Goal: Information Seeking & Learning: Learn about a topic

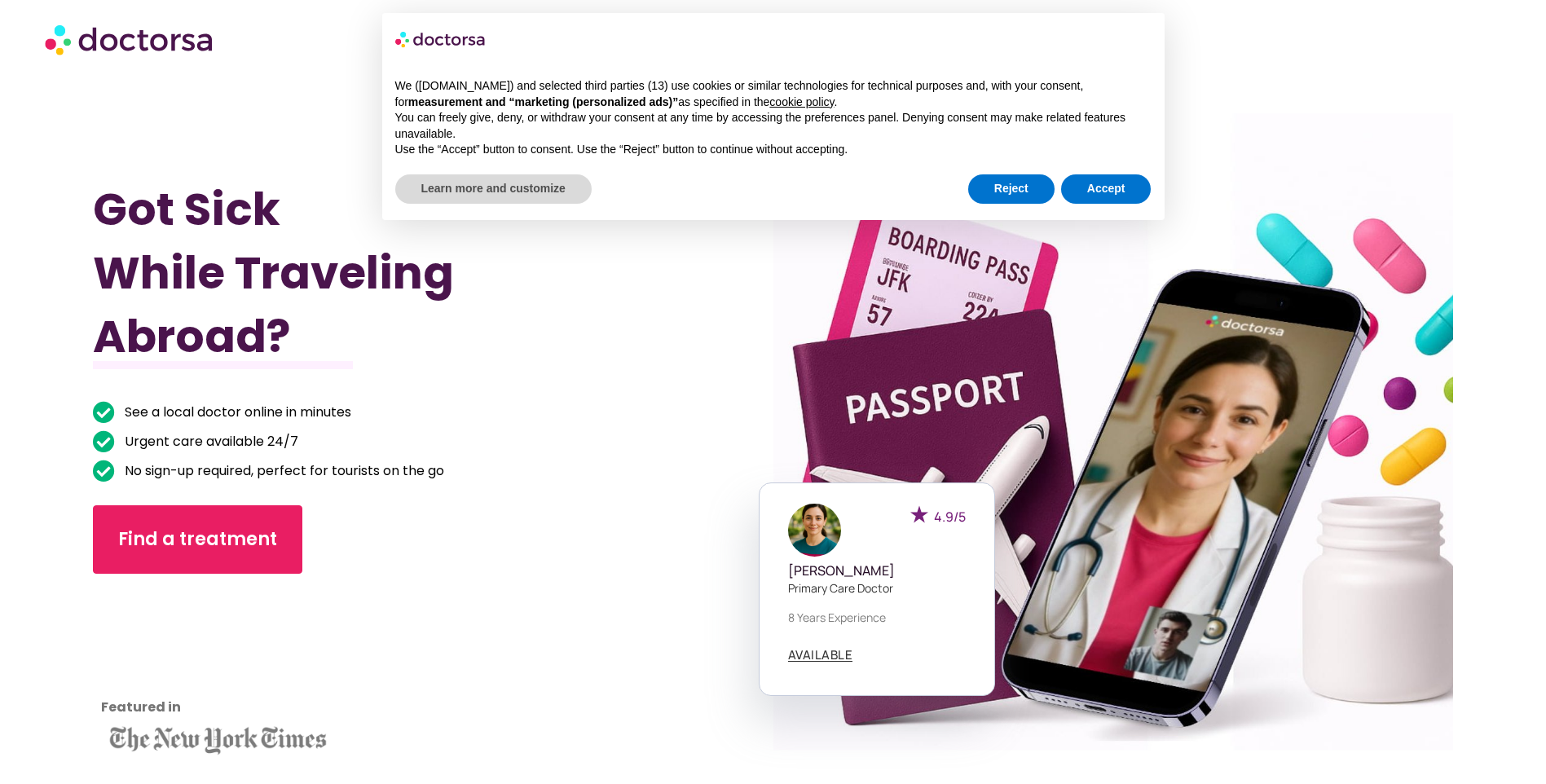
scroll to position [733, 0]
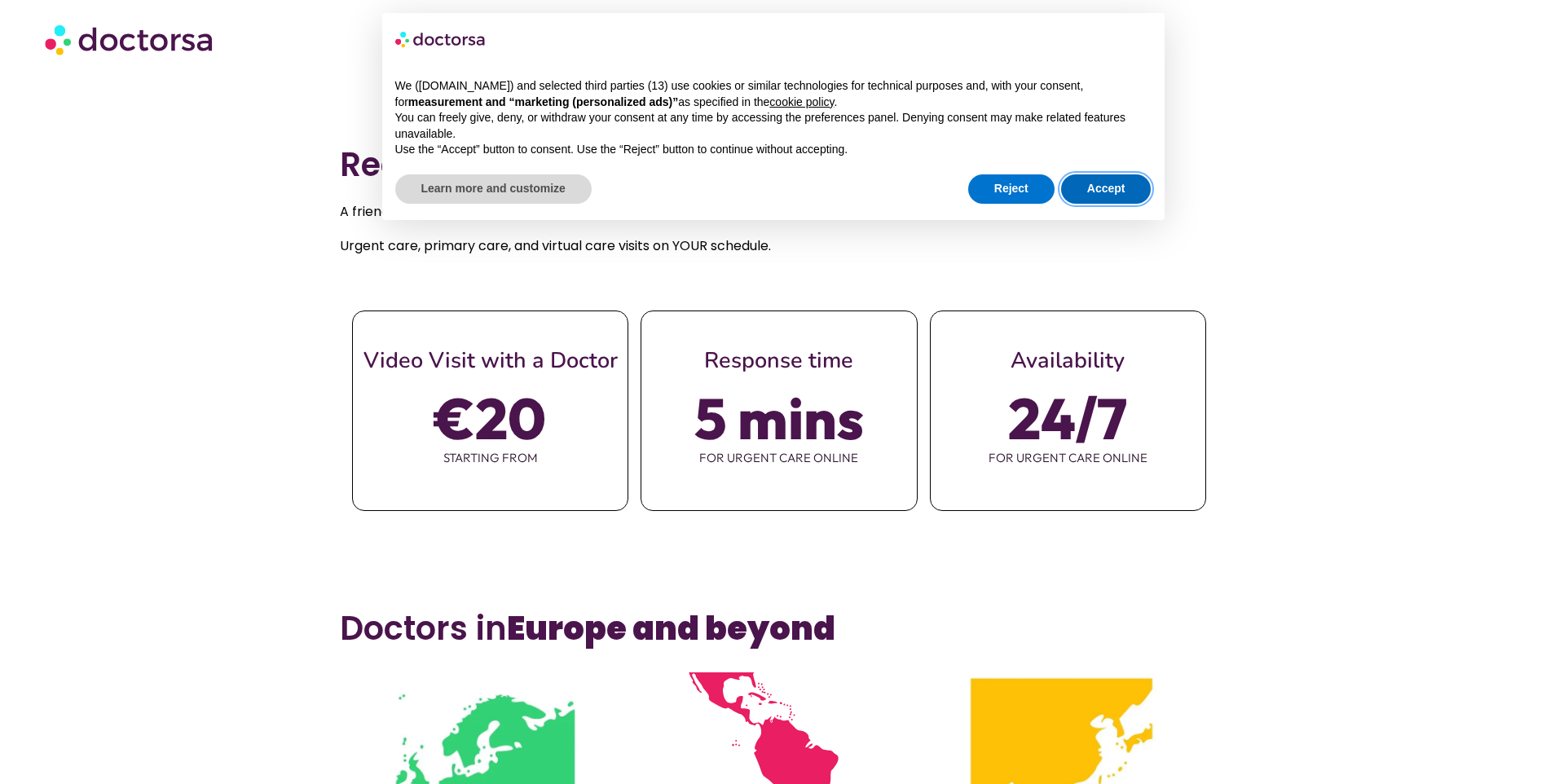
click at [1108, 185] on button "Accept" at bounding box center [1106, 189] width 90 height 30
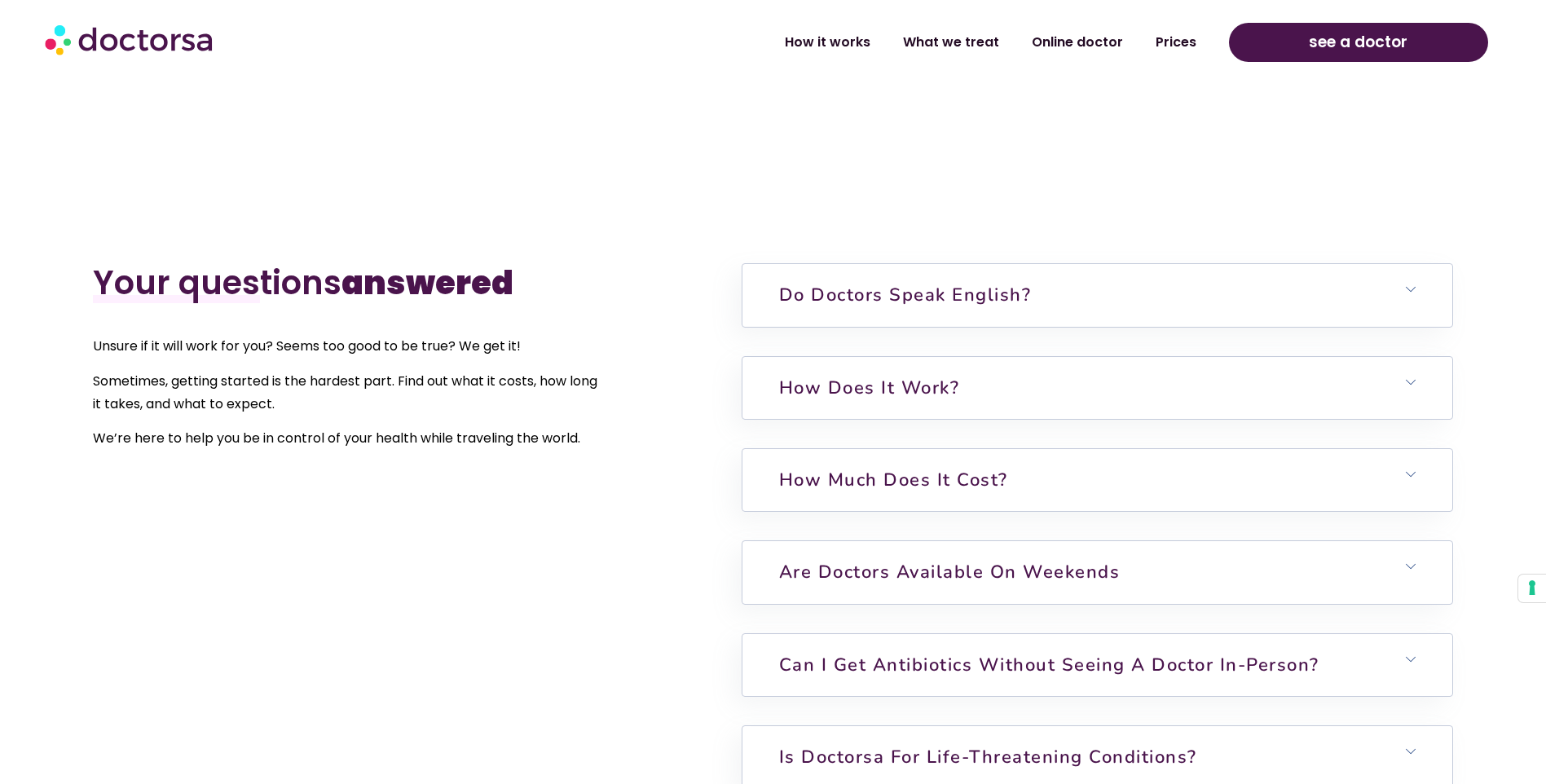
scroll to position [4074, 0]
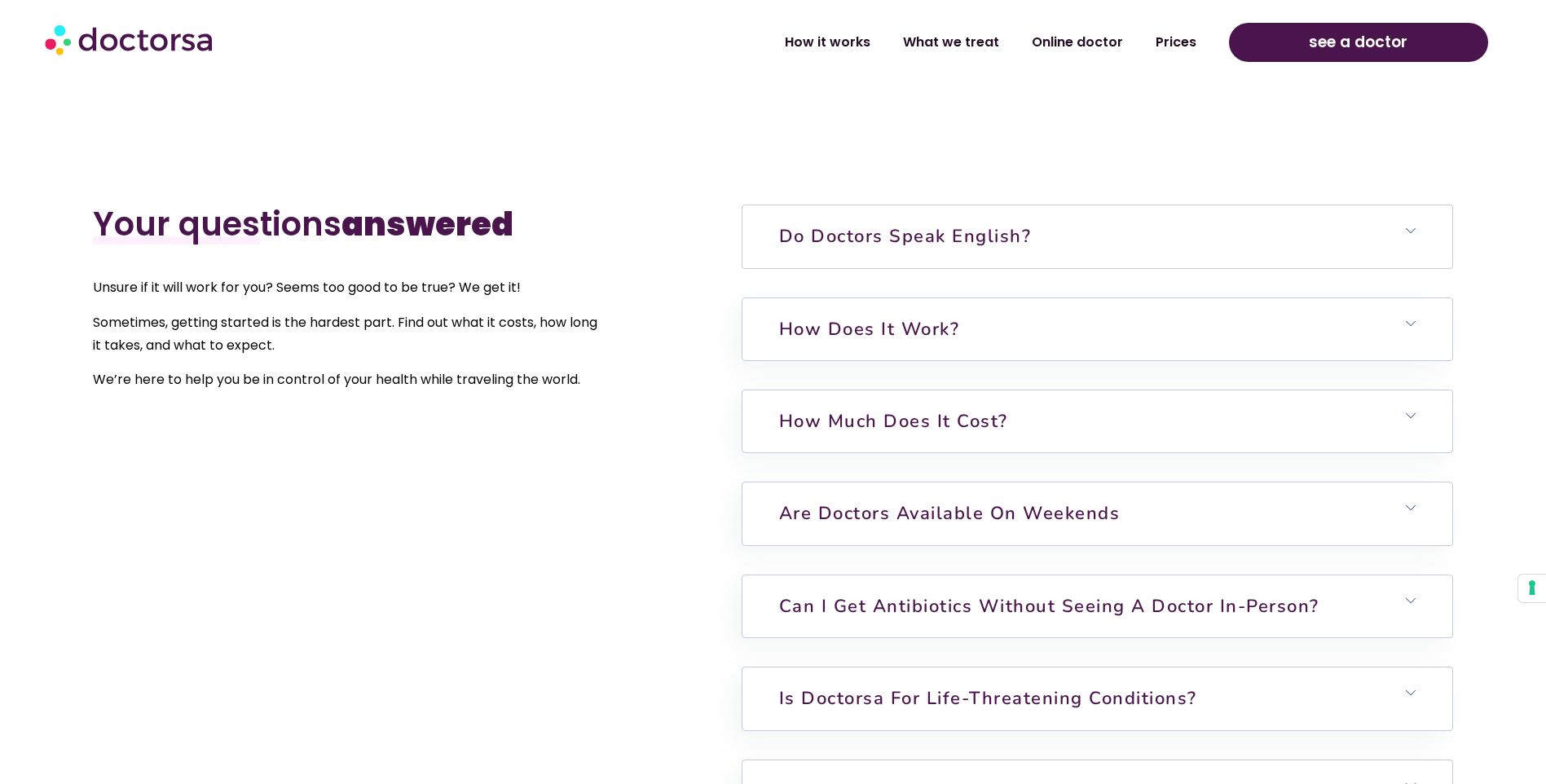
click at [1289, 232] on h6 "Do doctors speak English?" at bounding box center [1097, 236] width 710 height 62
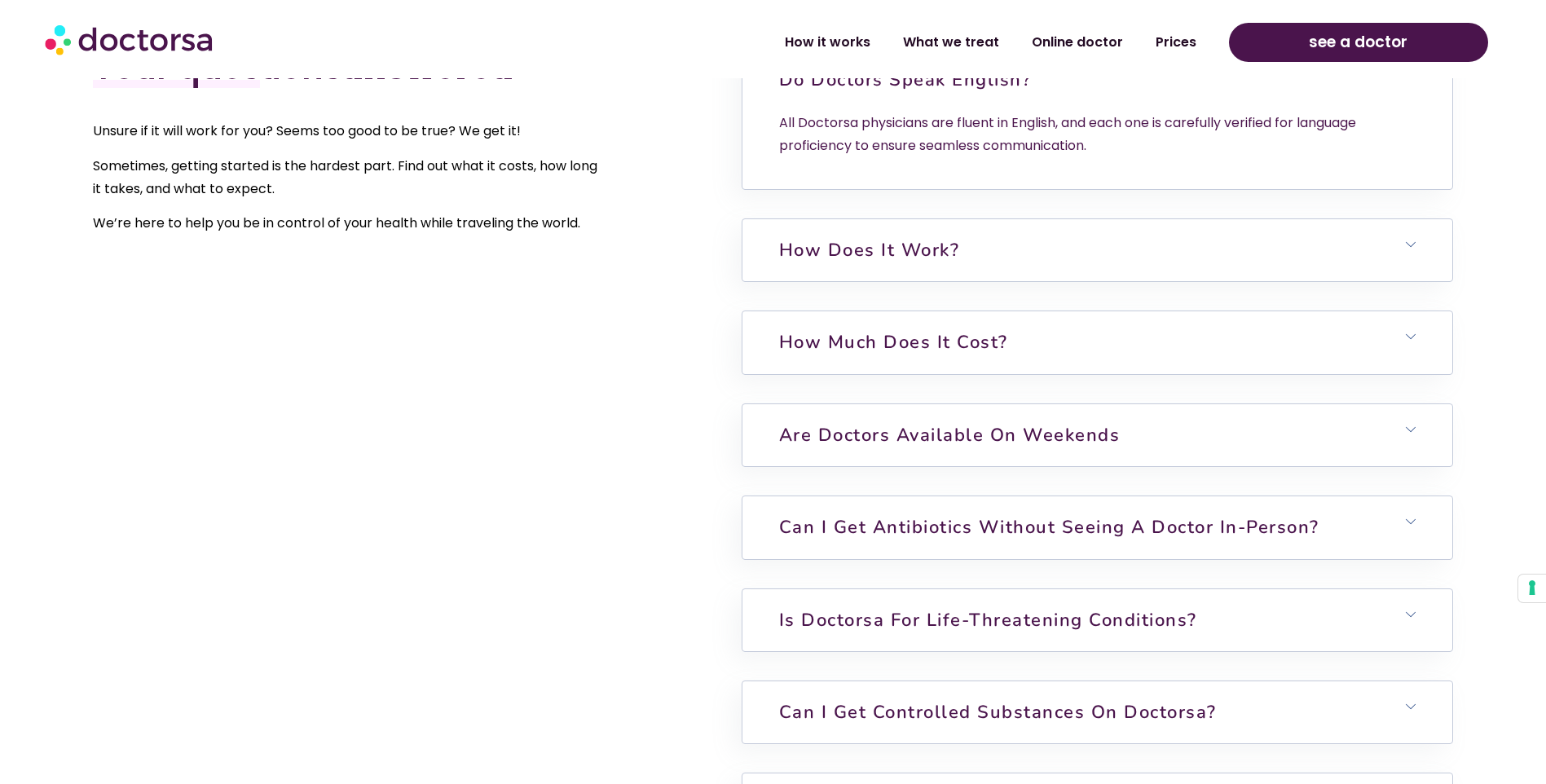
scroll to position [4237, 0]
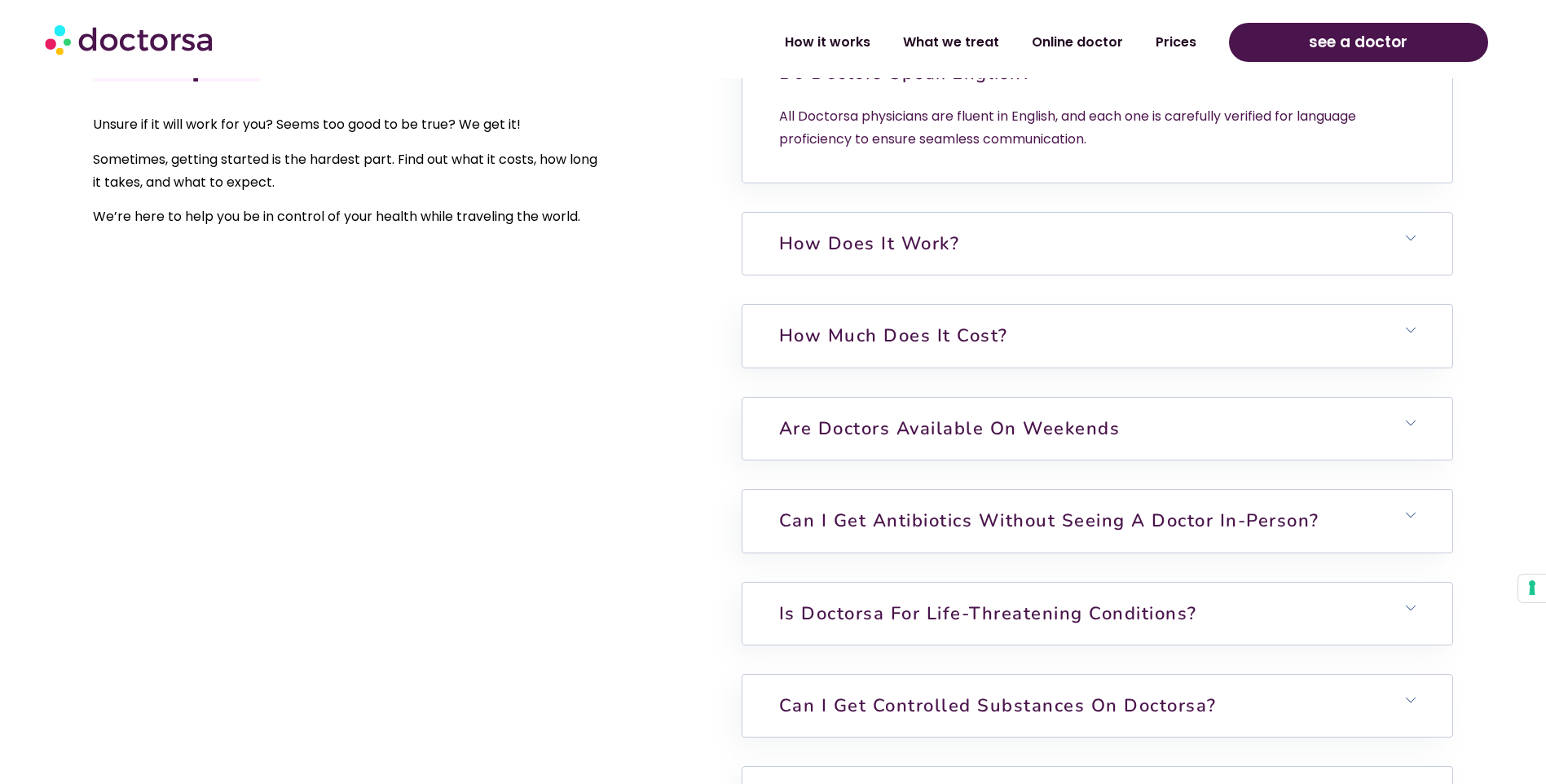
click at [1143, 245] on h6 "How does it work?" at bounding box center [1097, 243] width 710 height 62
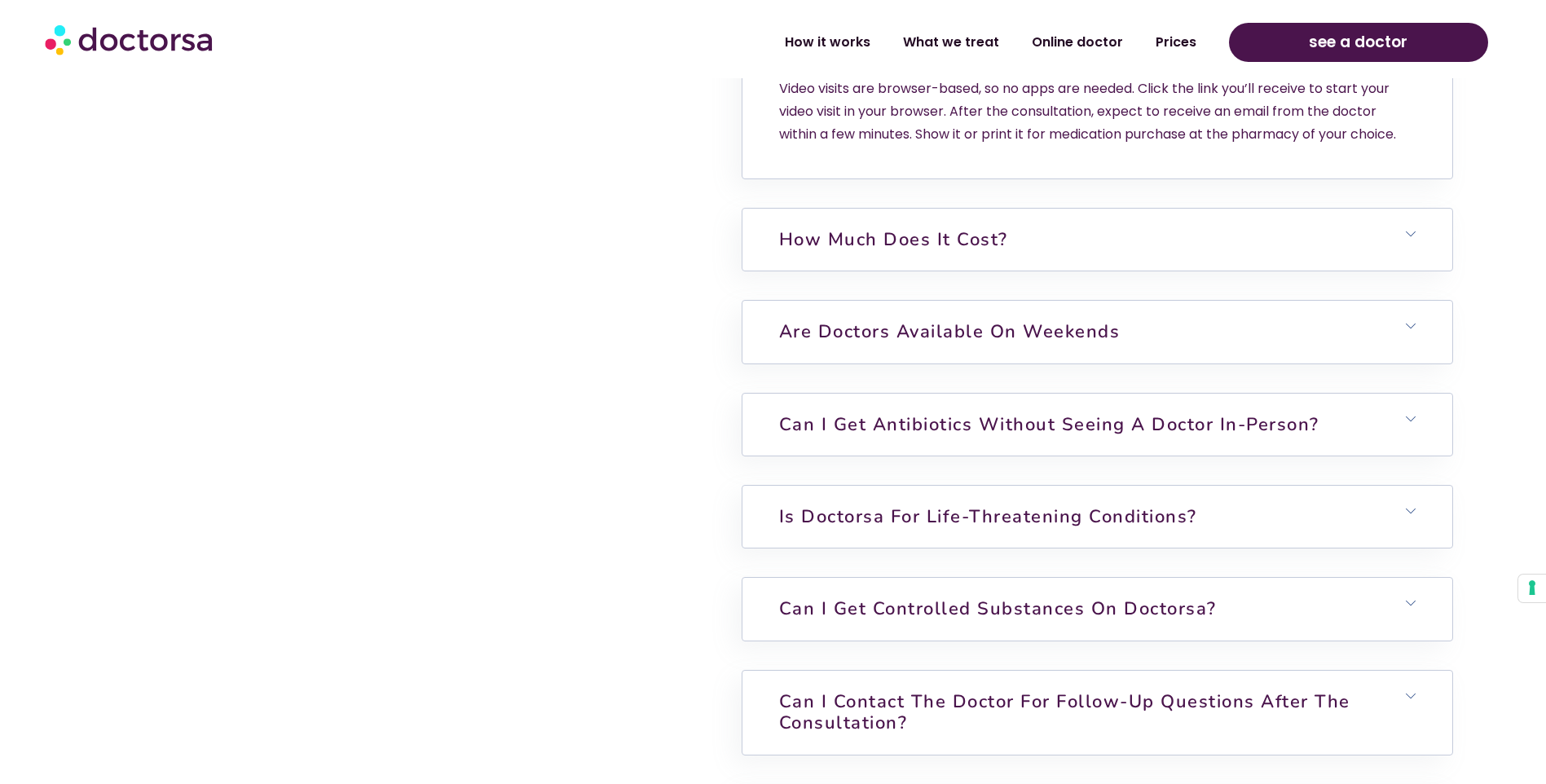
scroll to position [4481, 0]
click at [946, 250] on link "How much does it cost?" at bounding box center [894, 238] width 229 height 25
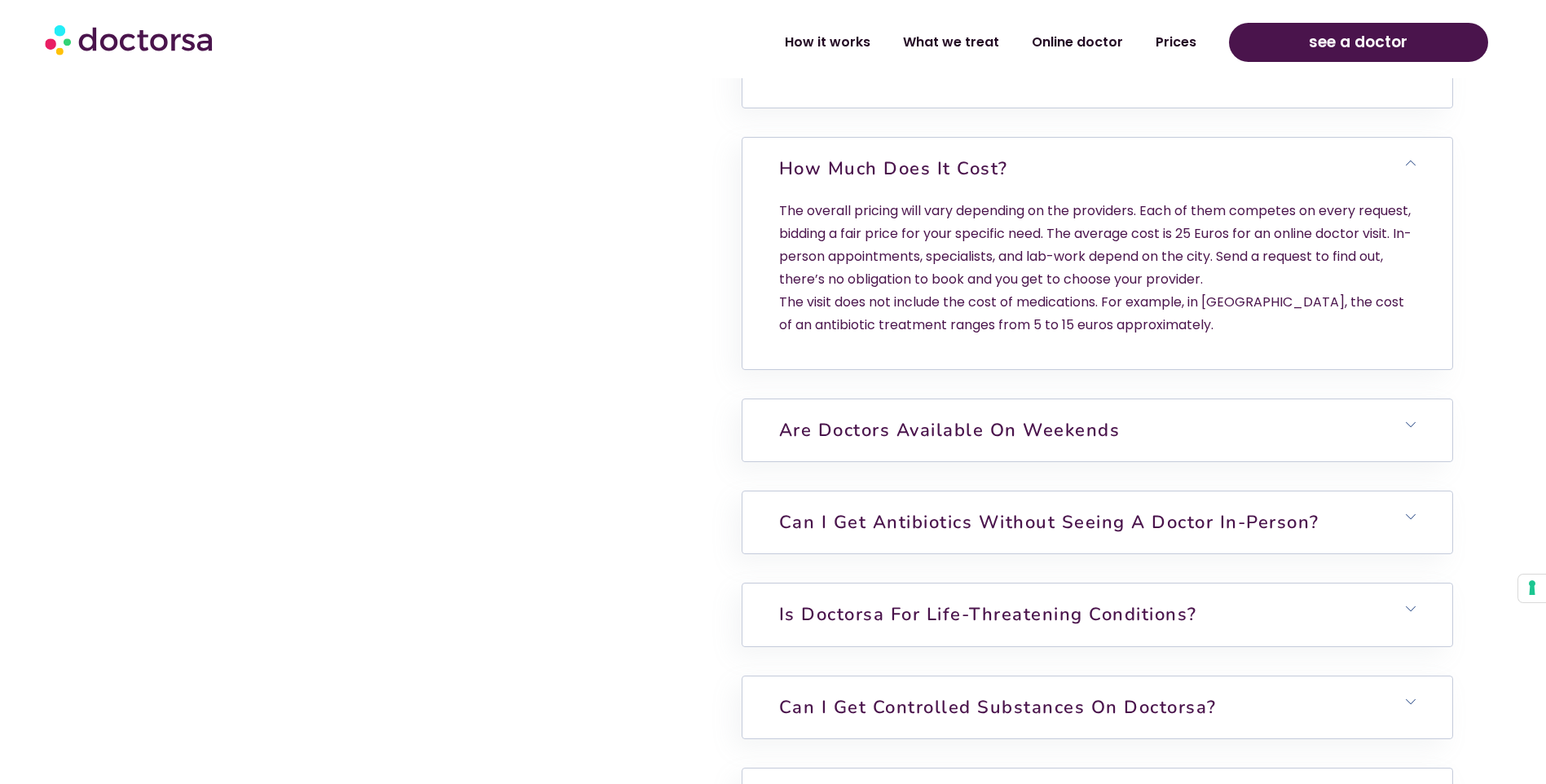
scroll to position [4644, 0]
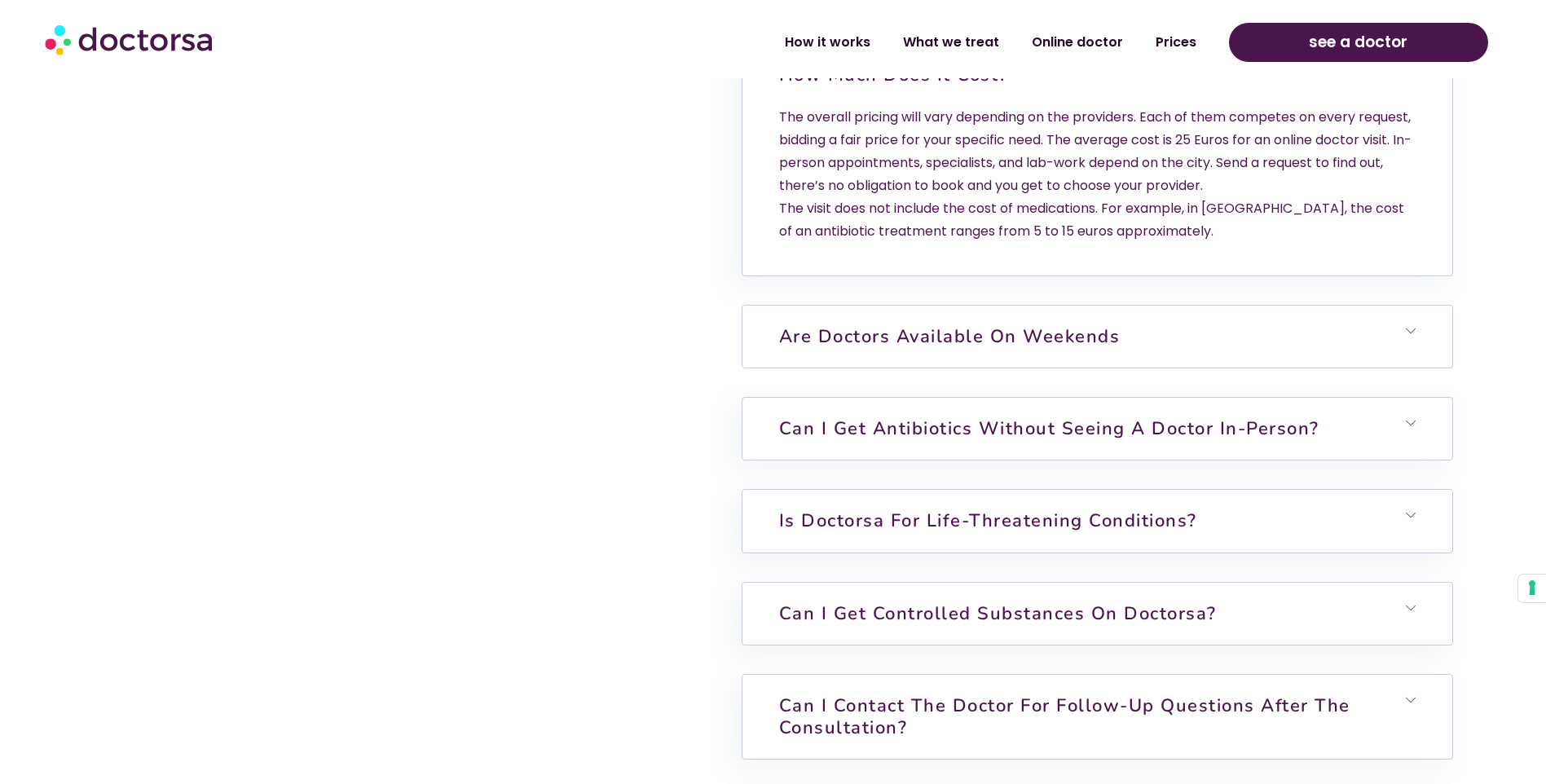
click at [1227, 368] on h6 "Are doctors available on weekends" at bounding box center [1097, 336] width 710 height 62
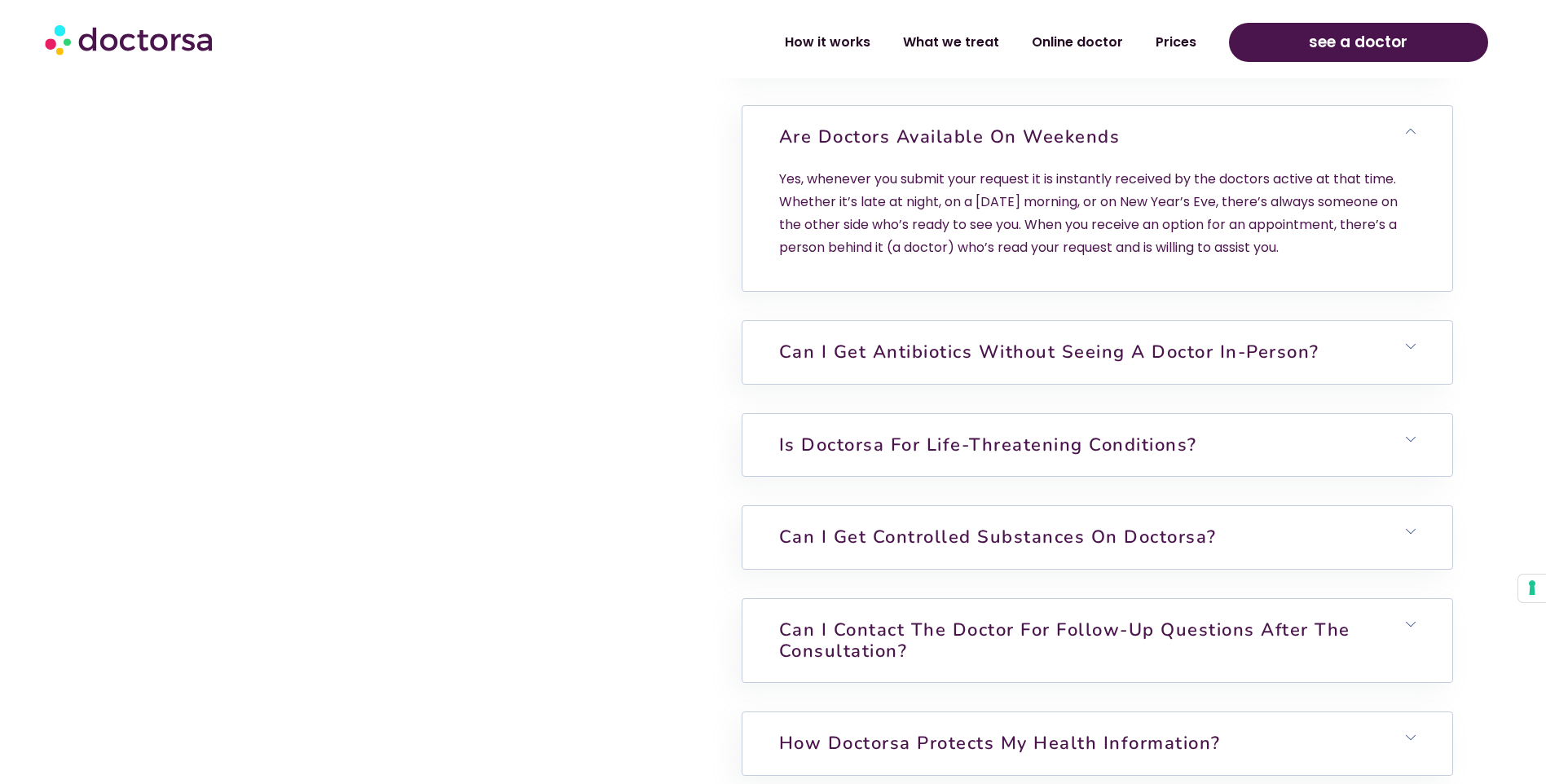
scroll to position [4888, 0]
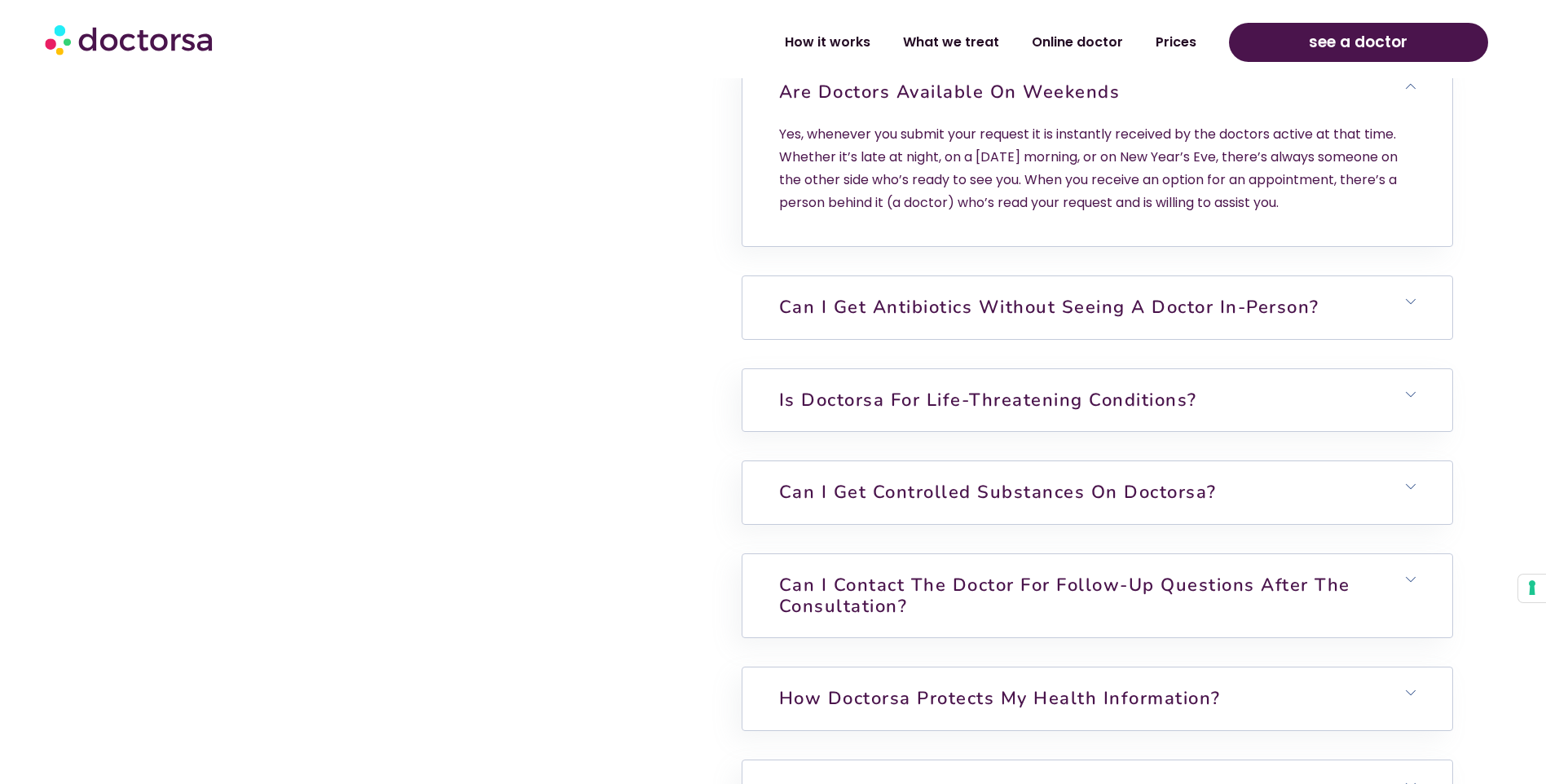
click at [1164, 319] on link "Can I get antibiotics without seeing a doctor in-person?" at bounding box center [1049, 307] width 540 height 25
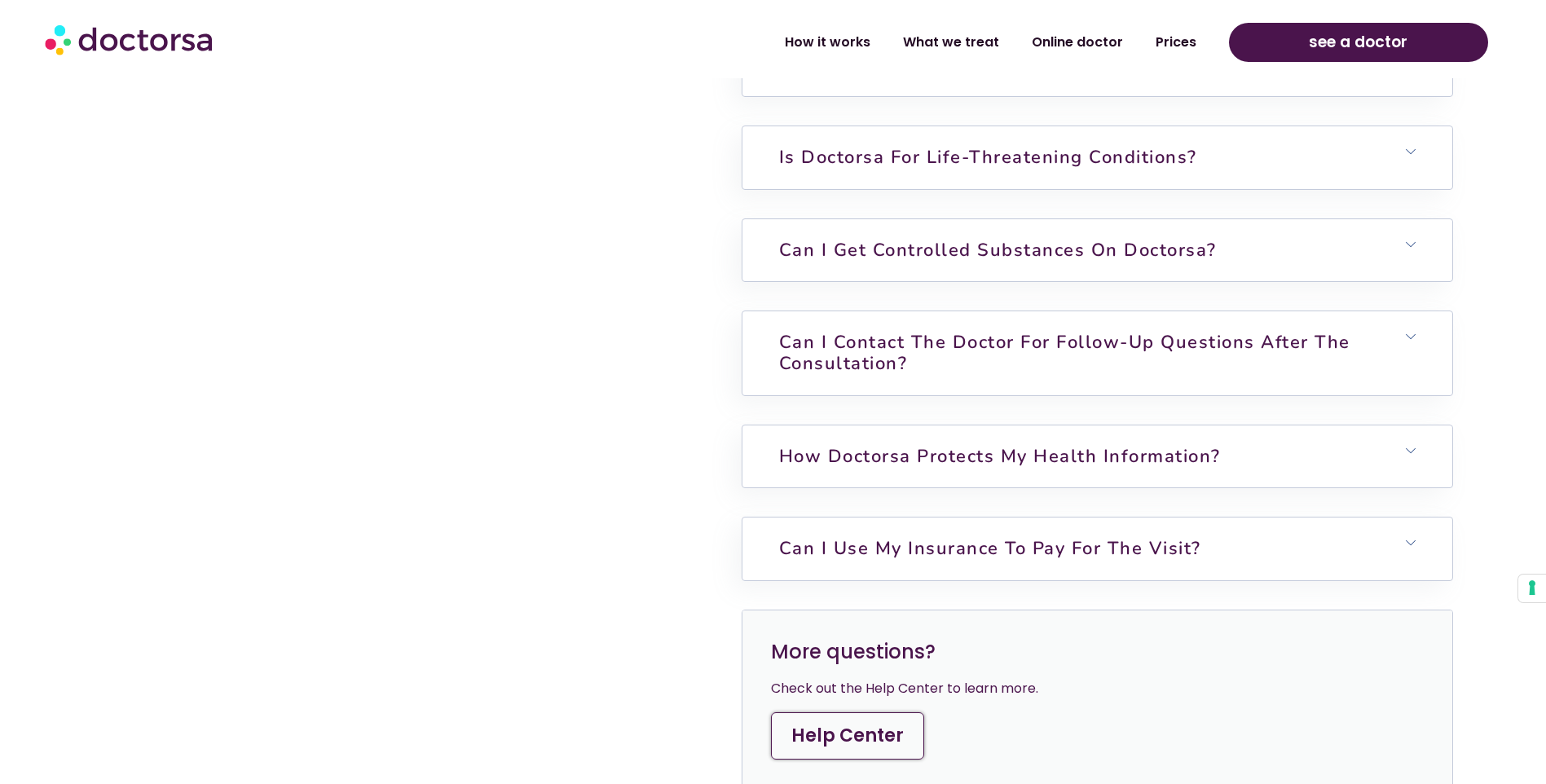
scroll to position [5296, 0]
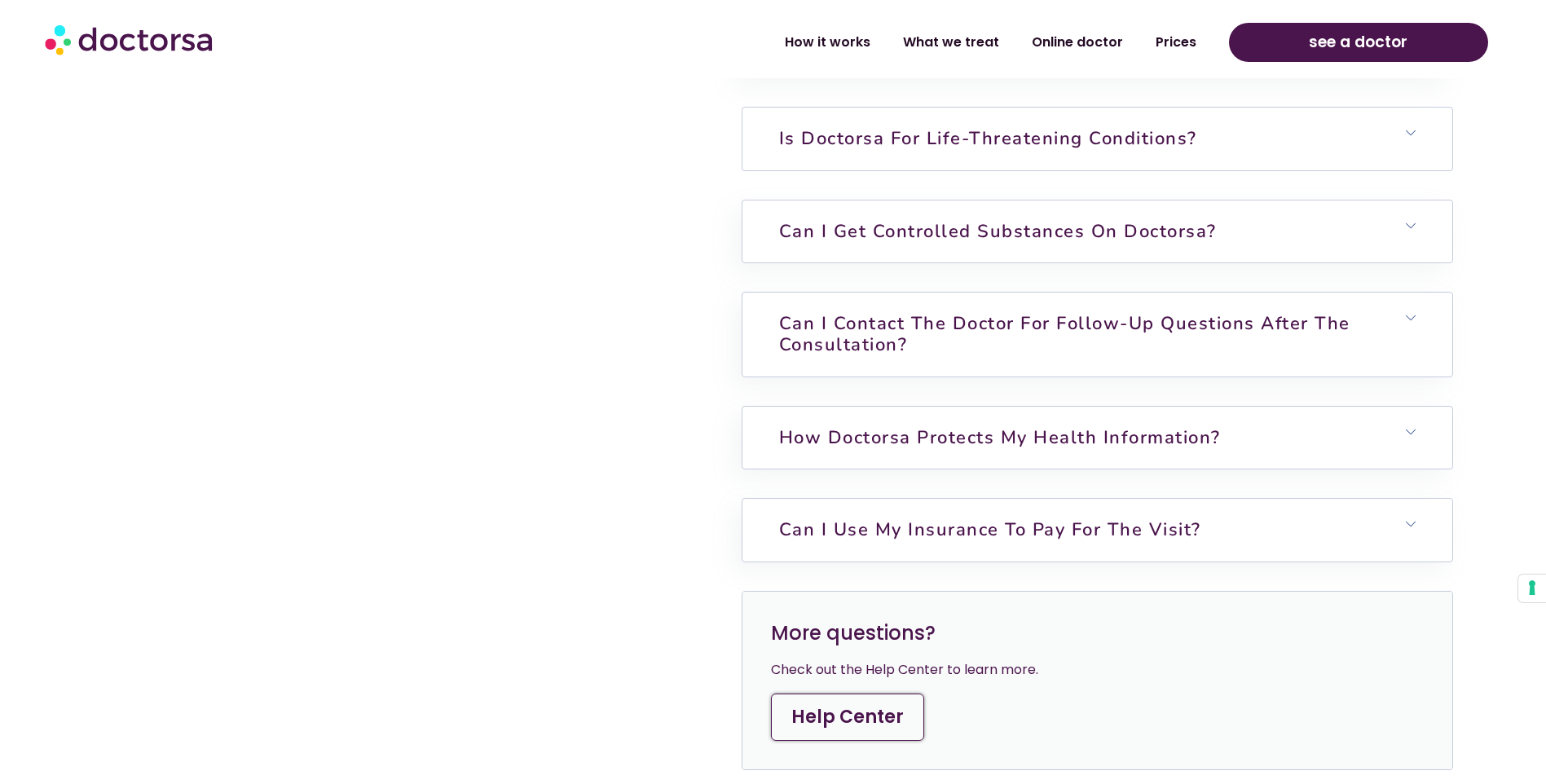
click at [966, 150] on link "Is Doctorsa for Life-Threatening Conditions?" at bounding box center [988, 138] width 418 height 25
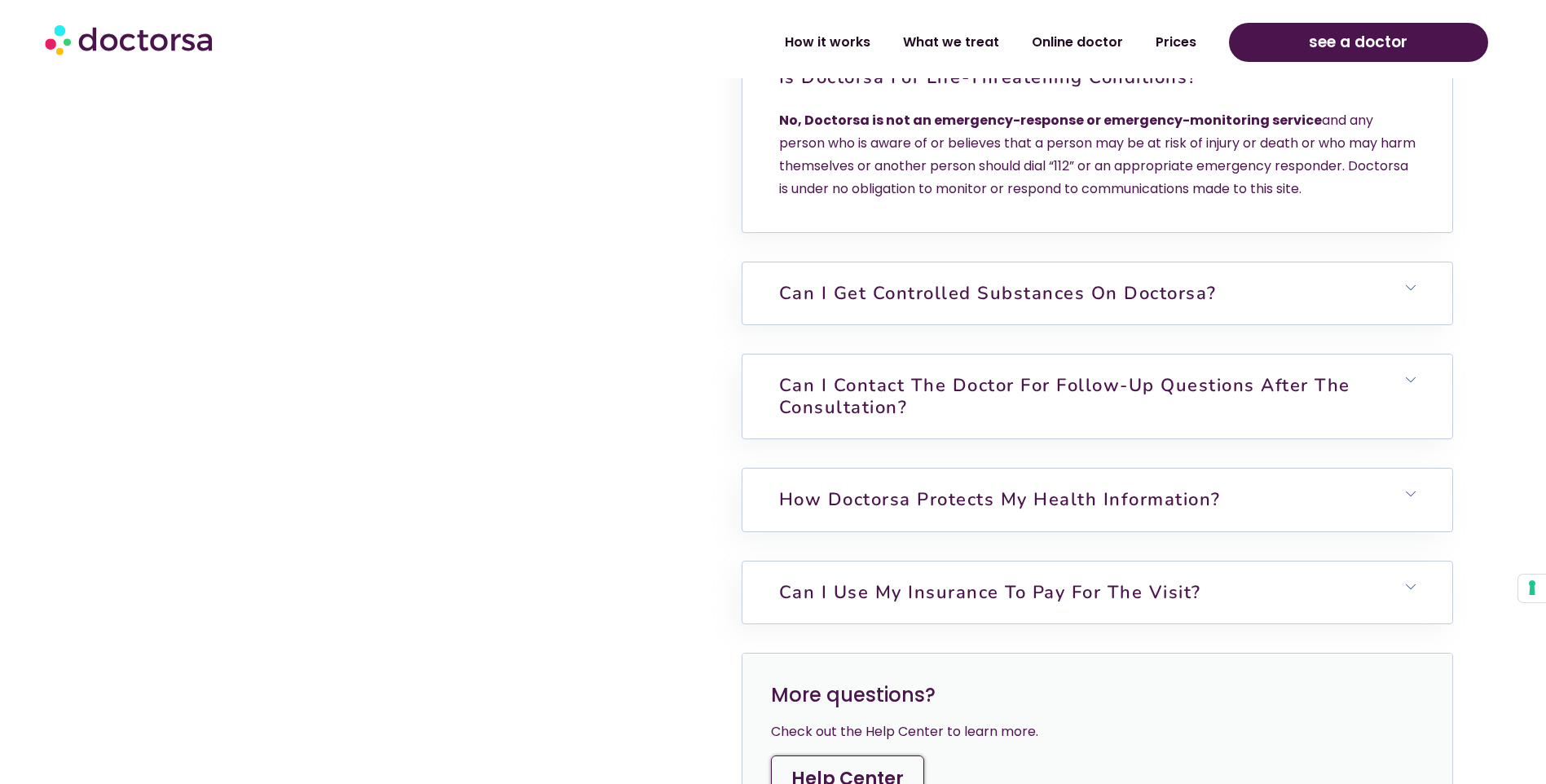
scroll to position [5459, 0]
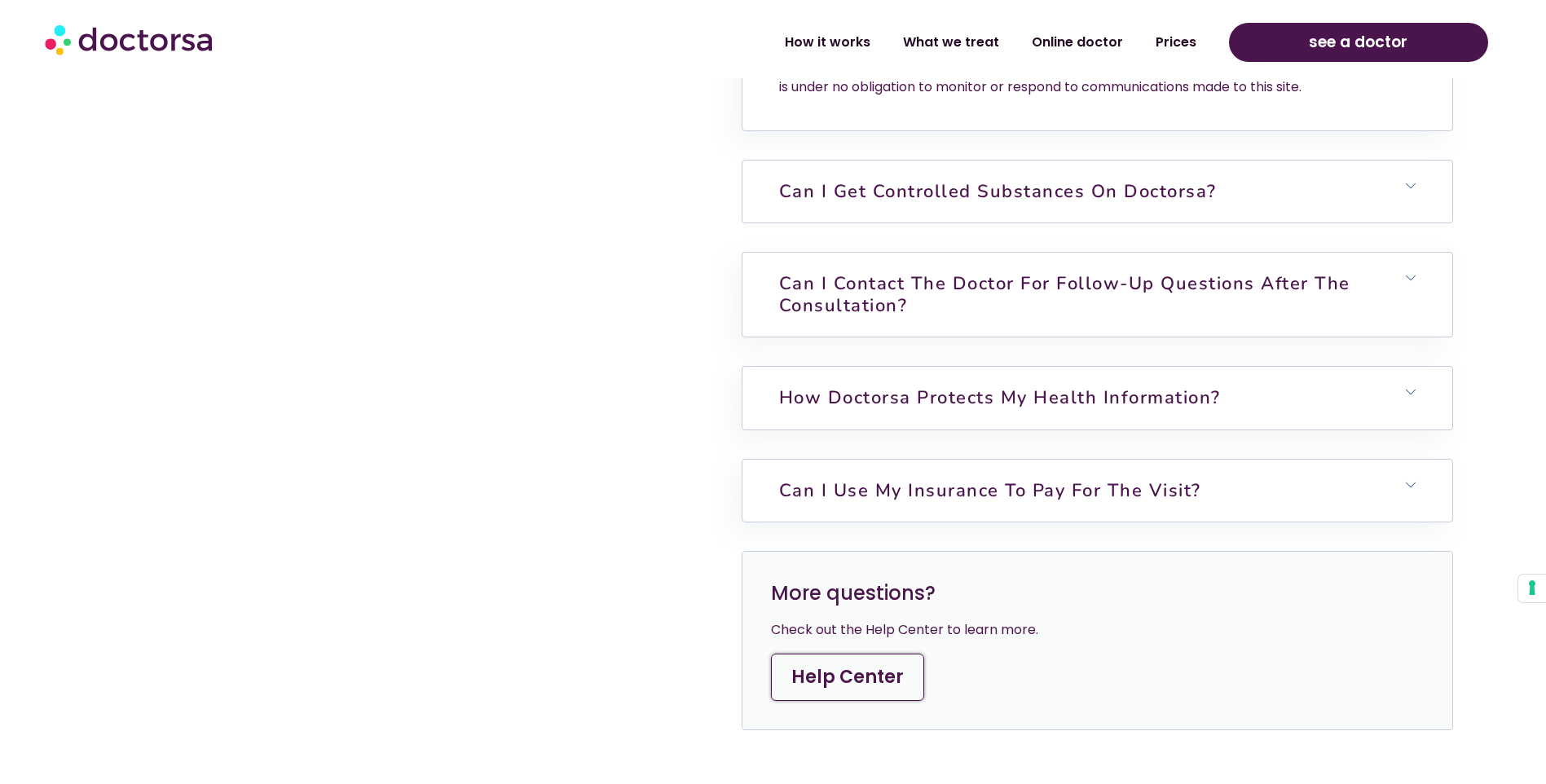
click at [1123, 204] on link "Can I get controlled substances on Doctorsa?" at bounding box center [997, 191] width 437 height 25
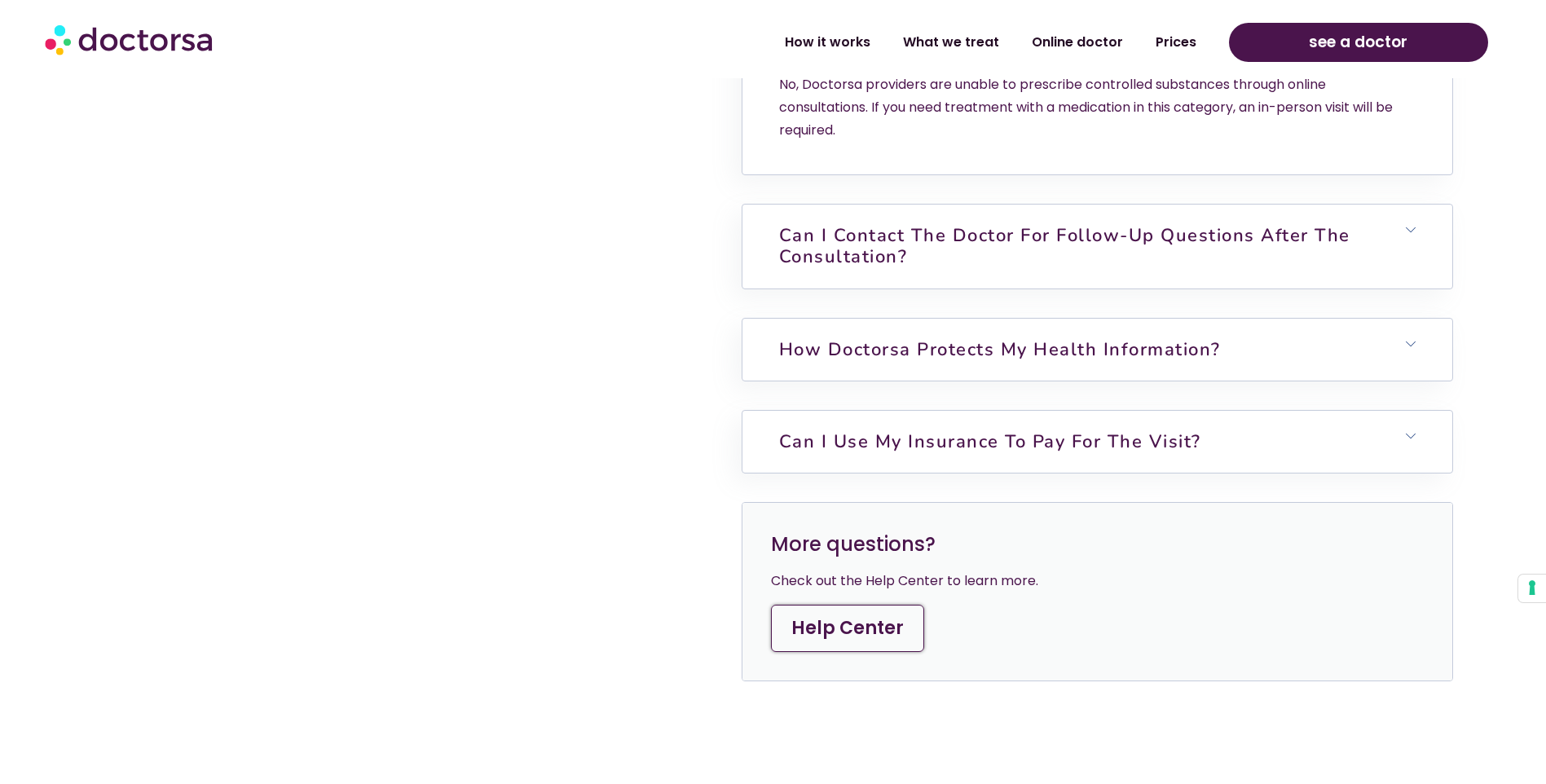
scroll to position [5622, 0]
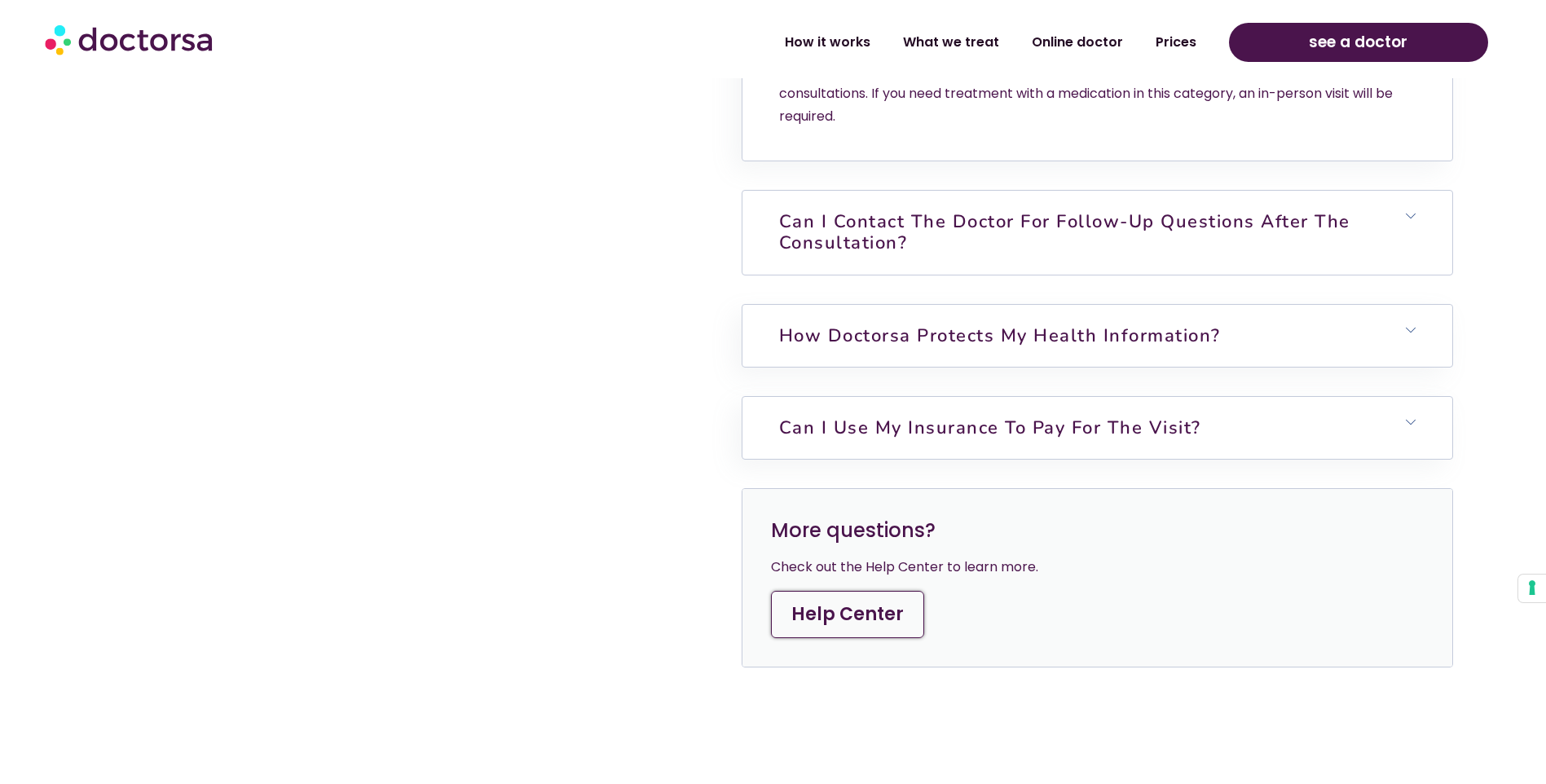
click at [1079, 269] on h6 "Can I contact the doctor for follow-up questions after the consultation?" at bounding box center [1097, 232] width 710 height 84
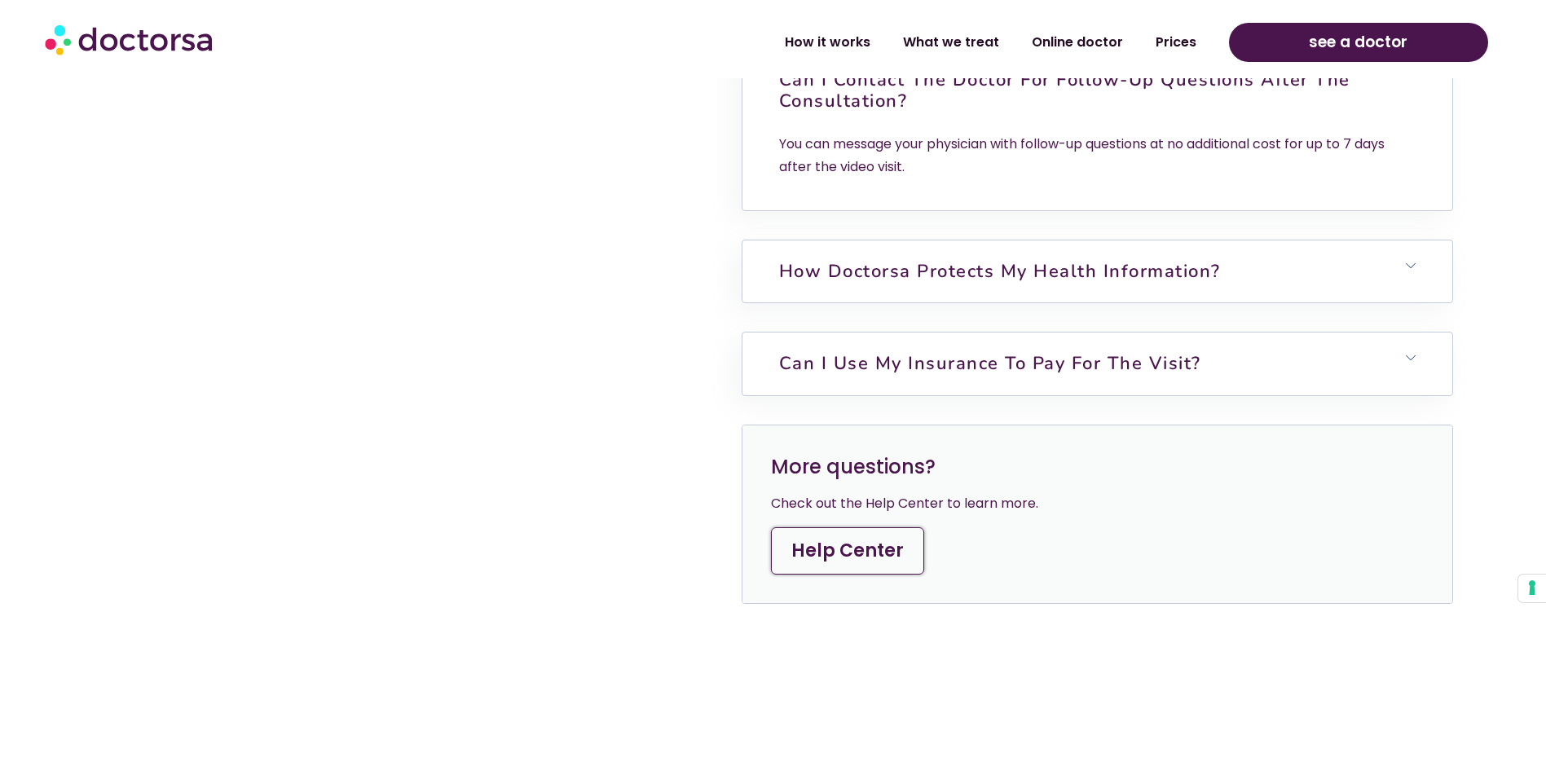
scroll to position [5784, 0]
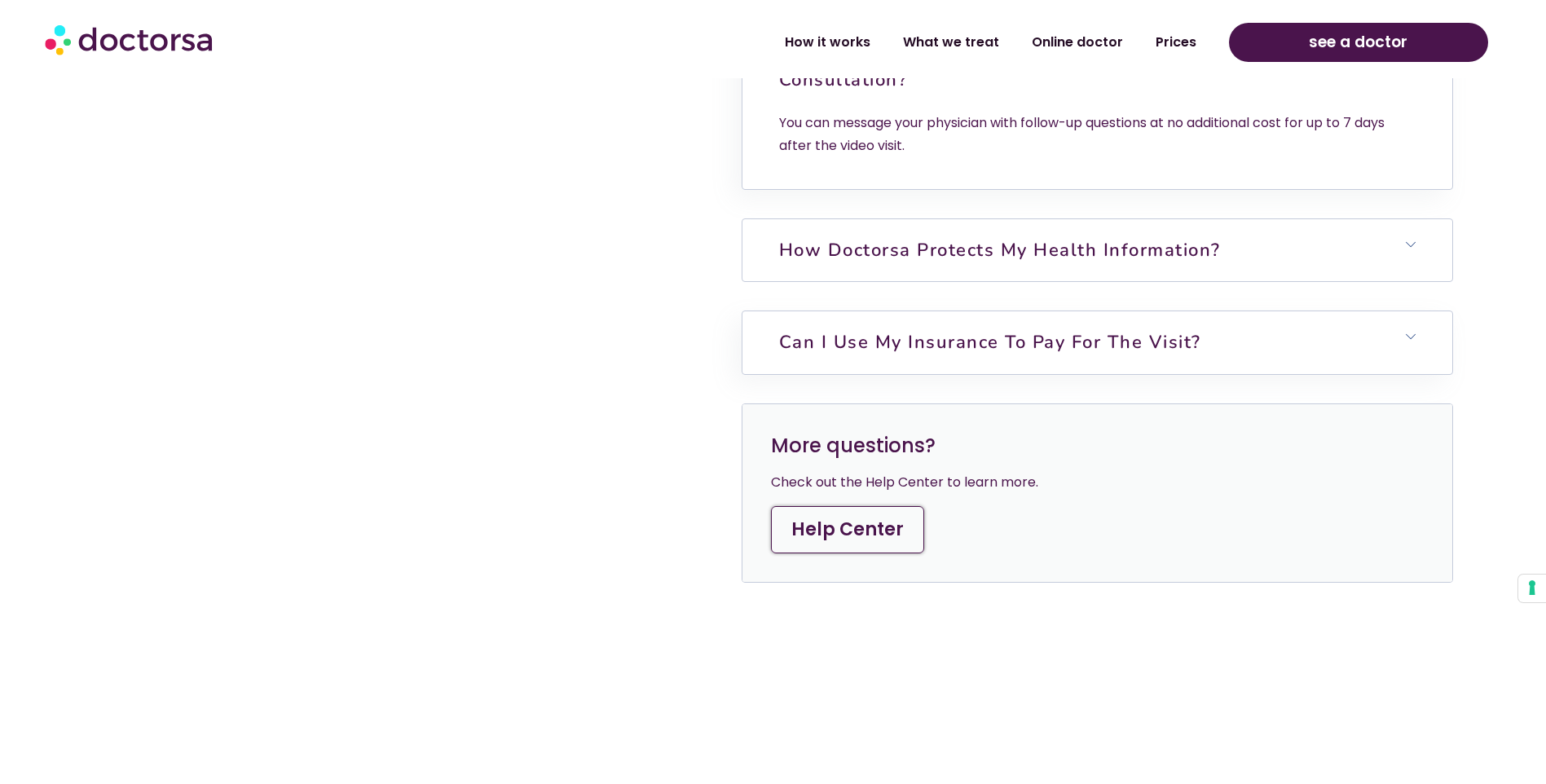
click at [1053, 262] on link "How Doctorsa protects my health information?" at bounding box center [1000, 250] width 442 height 25
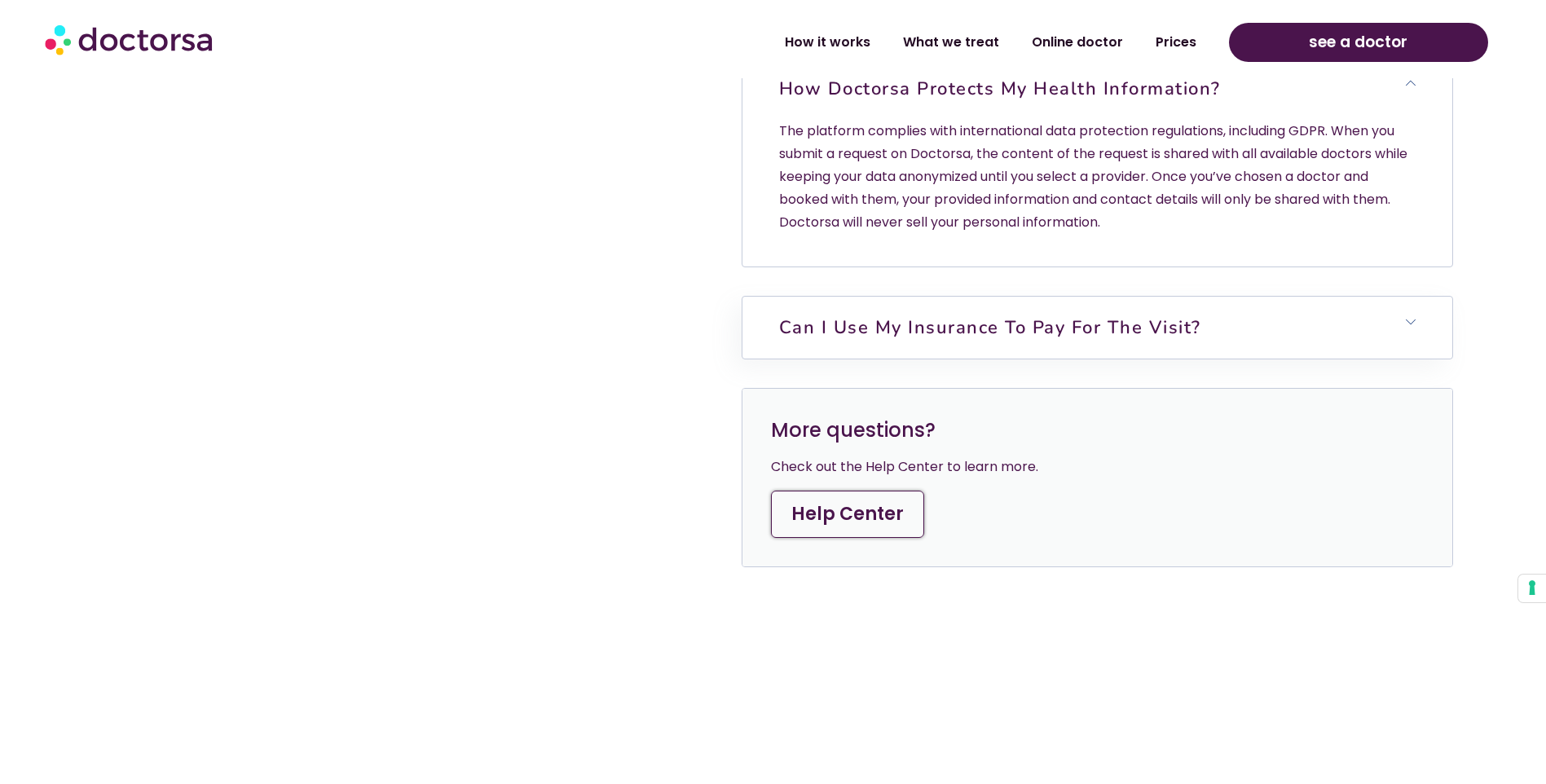
scroll to position [5948, 0]
click at [1030, 338] on link "Can I use my insurance to pay for the visit?" at bounding box center [990, 325] width 422 height 25
